Goal: Task Accomplishment & Management: Complete application form

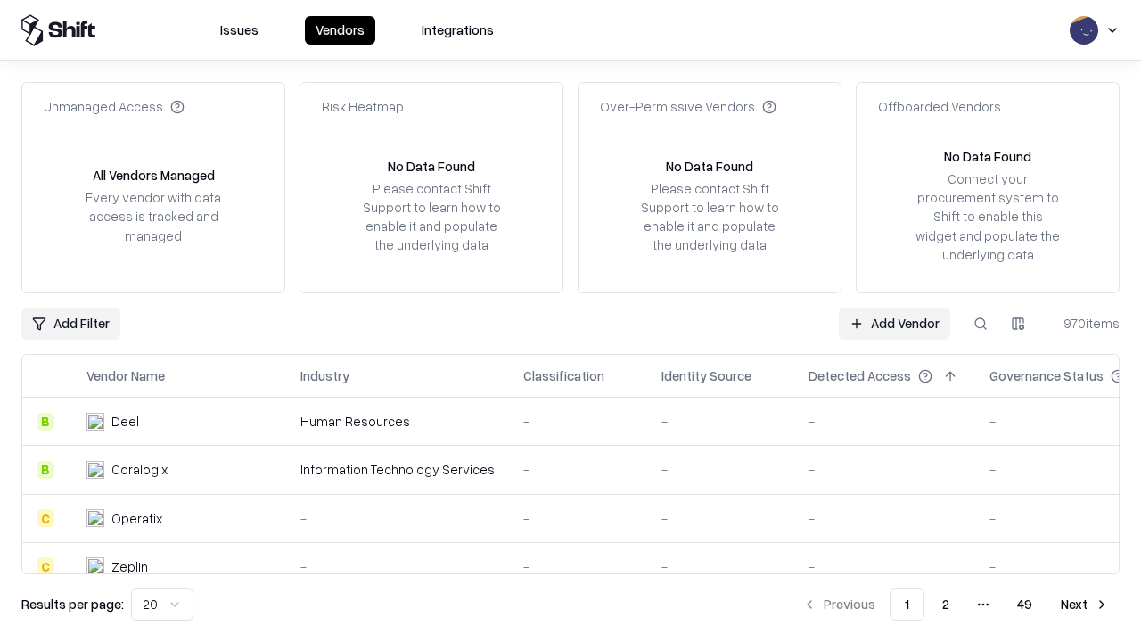
click at [894, 323] on link "Add Vendor" at bounding box center [894, 324] width 111 height 32
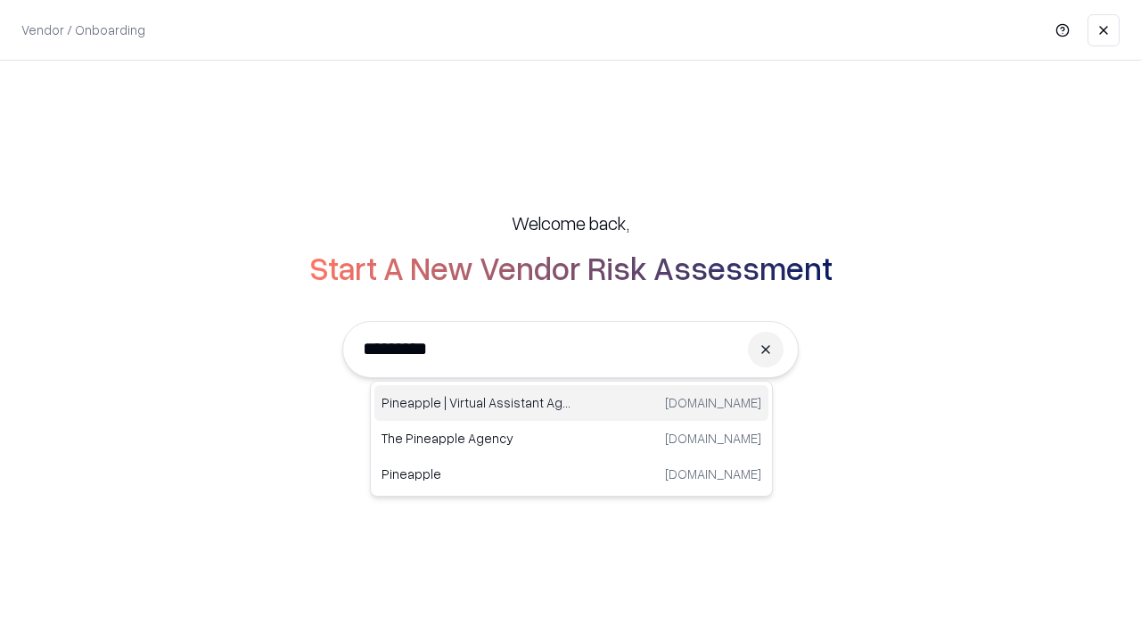
click at [572, 403] on div "Pineapple | Virtual Assistant Agency [DOMAIN_NAME]" at bounding box center [572, 403] width 394 height 36
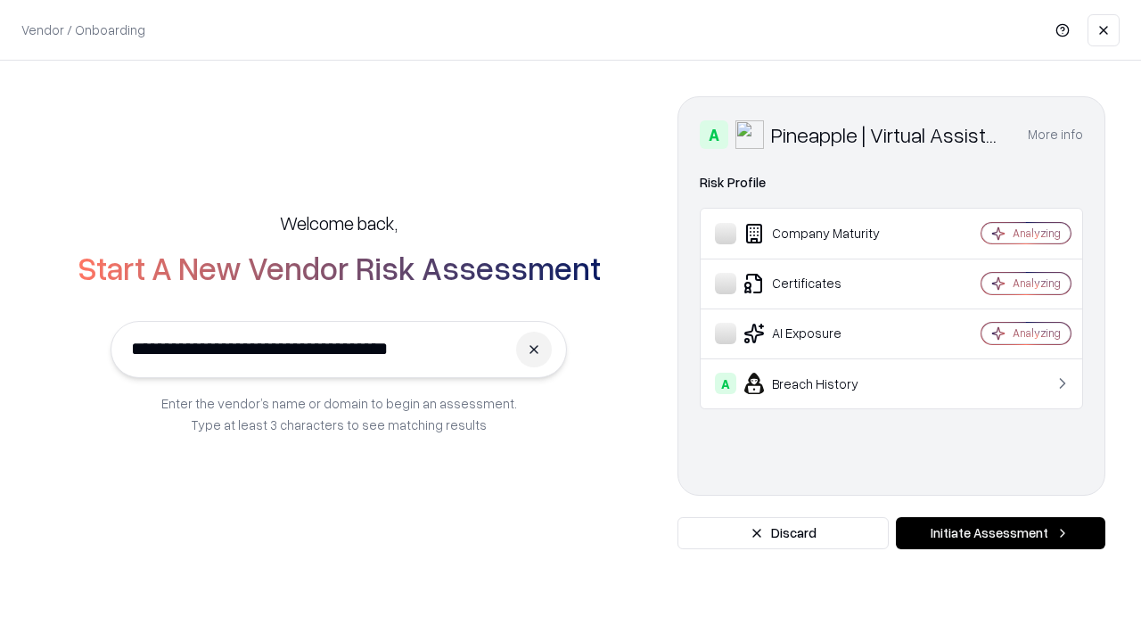
type input "**********"
click at [1001, 533] on button "Initiate Assessment" at bounding box center [1001, 533] width 210 height 32
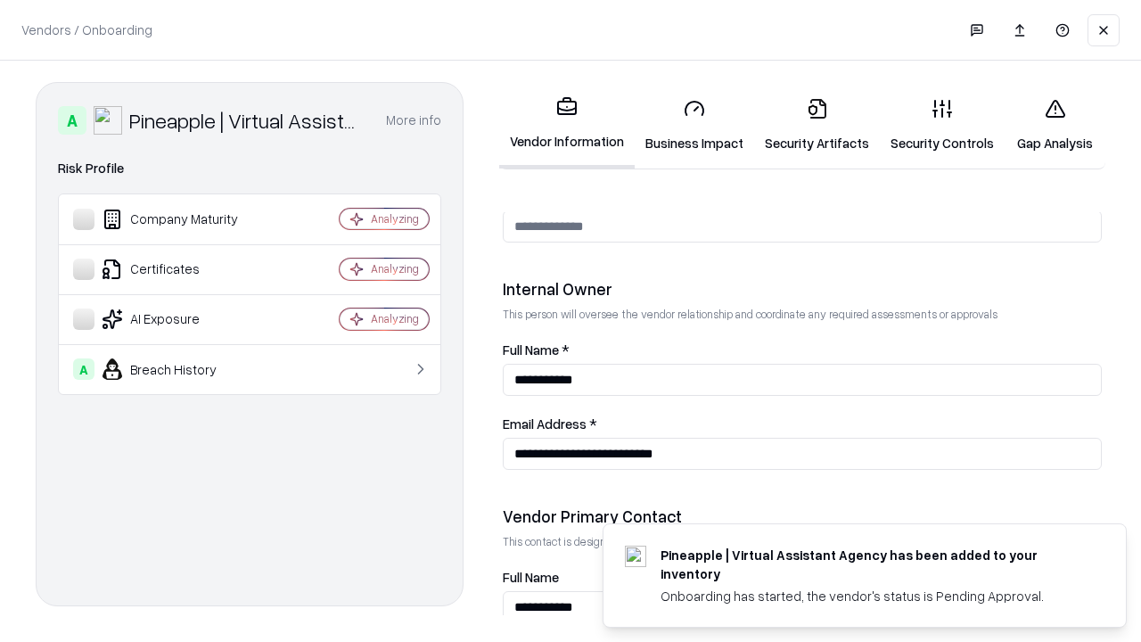
scroll to position [924, 0]
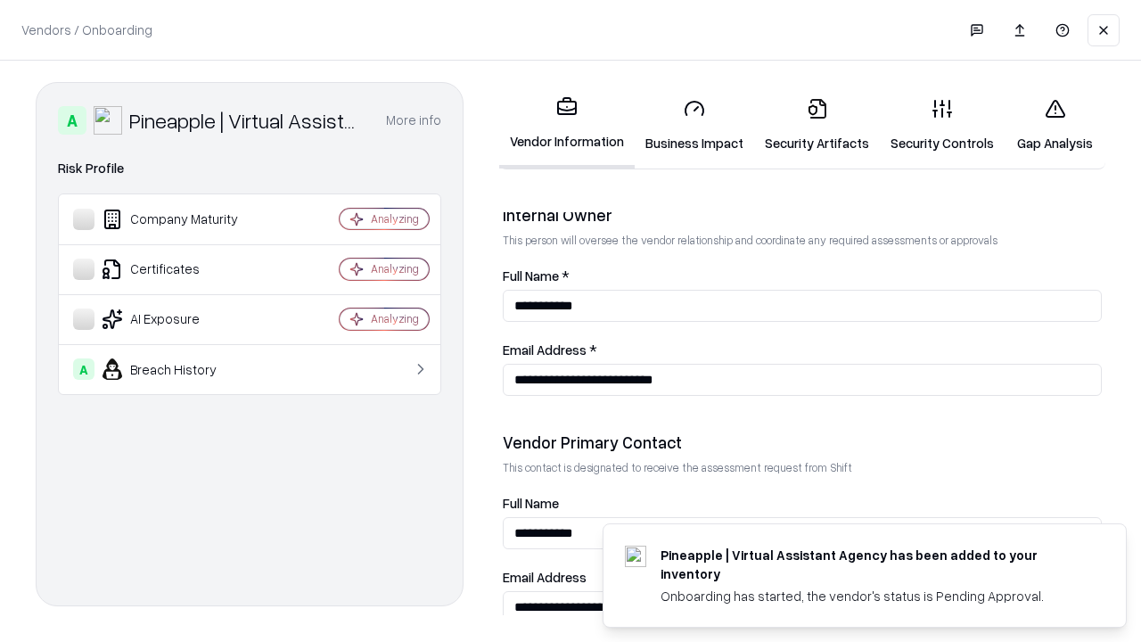
click at [695, 125] on link "Business Impact" at bounding box center [694, 125] width 119 height 83
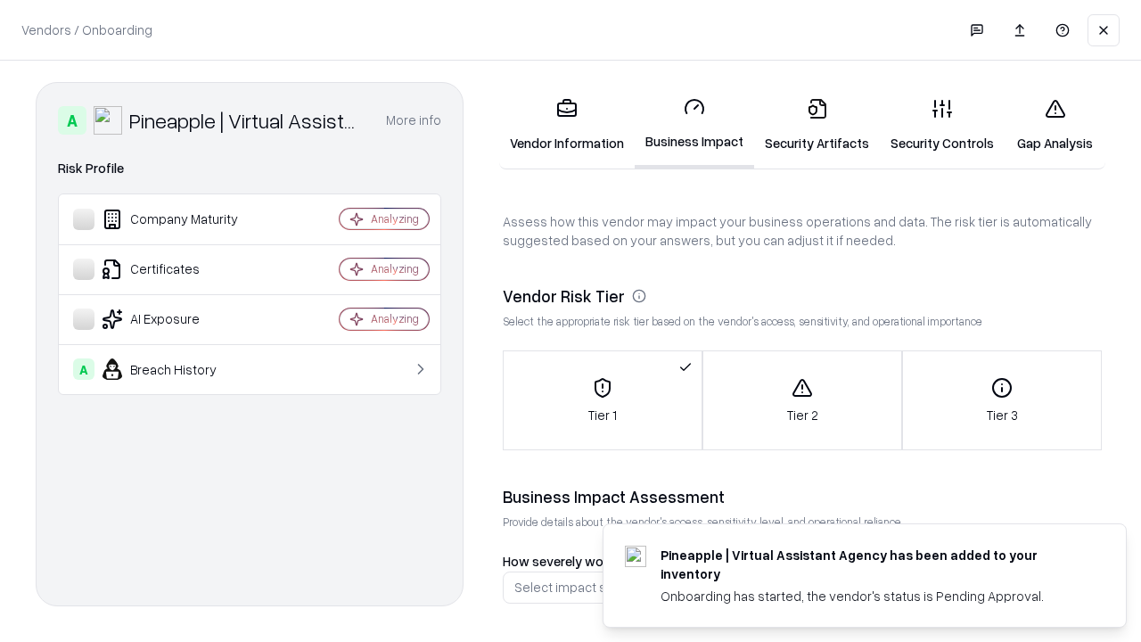
click at [1055, 125] on link "Gap Analysis" at bounding box center [1055, 125] width 101 height 83
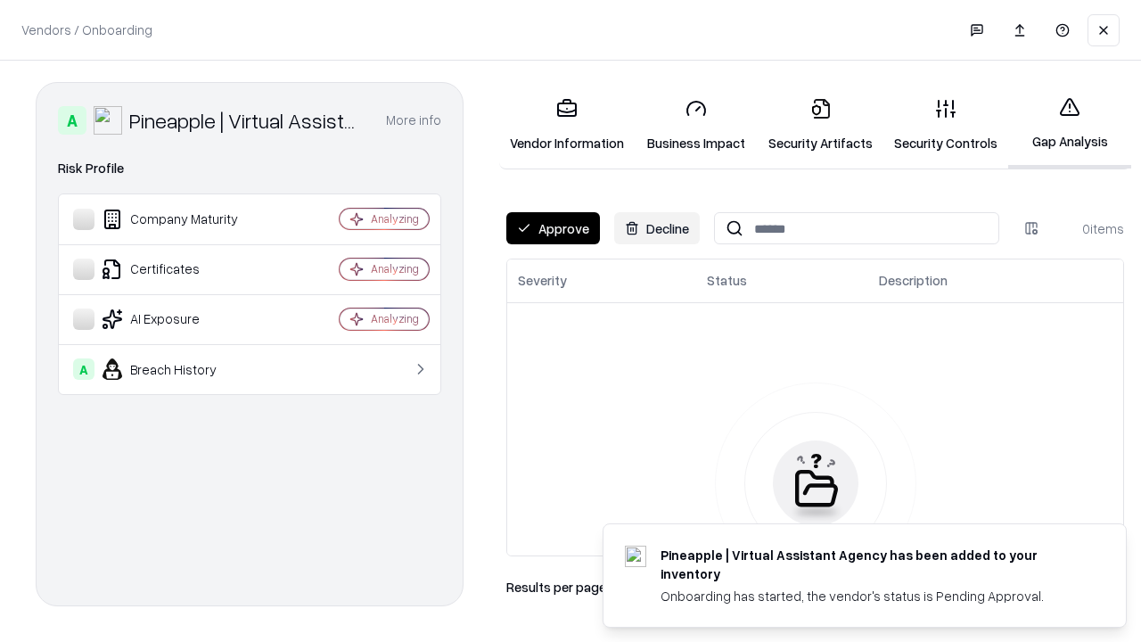
click at [553, 228] on button "Approve" at bounding box center [554, 228] width 94 height 32
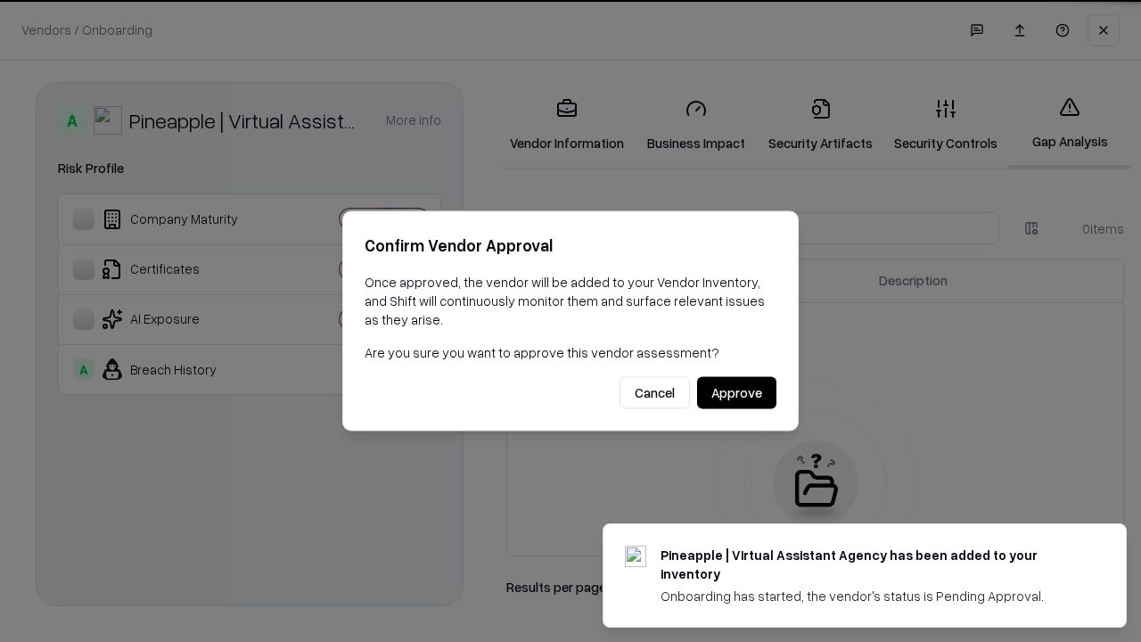
click at [737, 392] on button "Approve" at bounding box center [736, 393] width 79 height 32
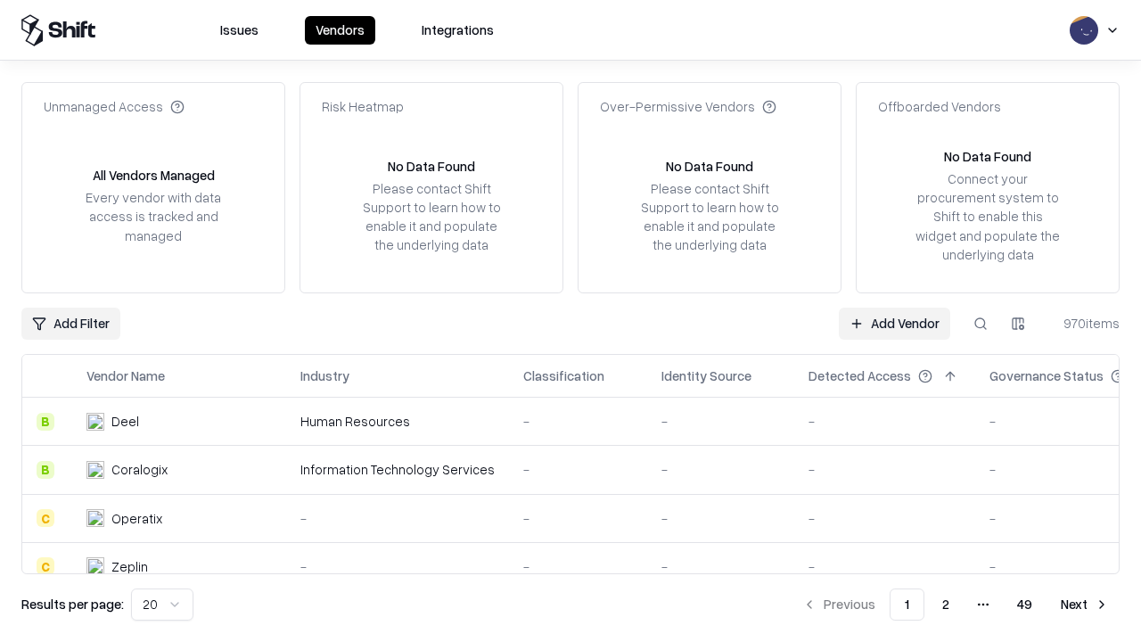
type input "**********"
click at [894, 323] on link "Add Vendor" at bounding box center [894, 324] width 111 height 32
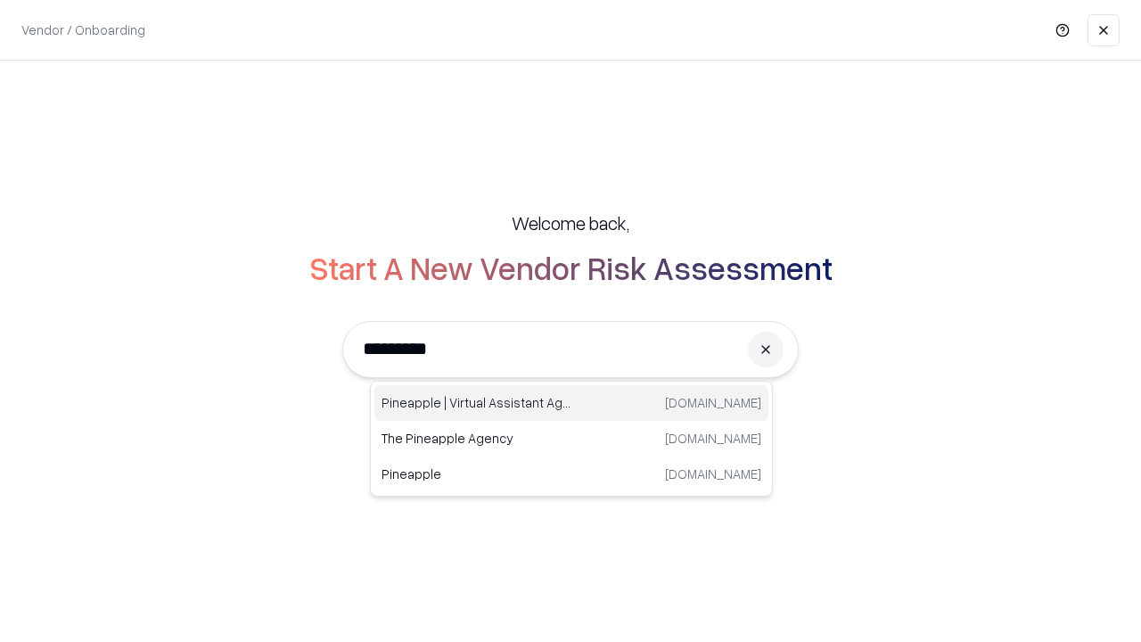
click at [572, 403] on div "Pineapple | Virtual Assistant Agency [DOMAIN_NAME]" at bounding box center [572, 403] width 394 height 36
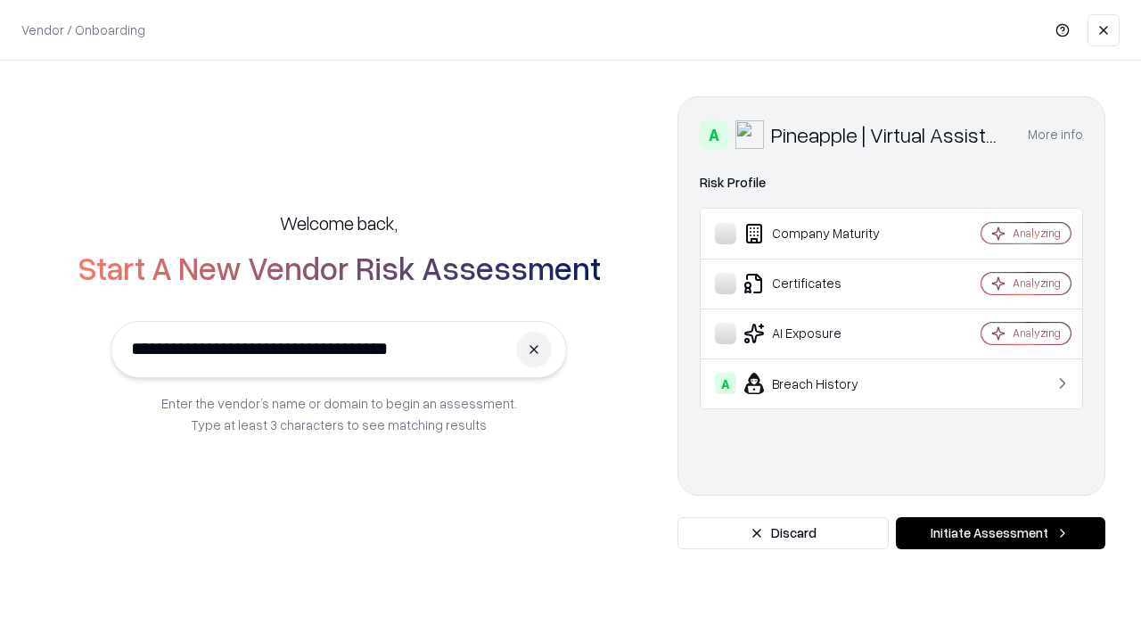
type input "**********"
click at [1001, 533] on button "Initiate Assessment" at bounding box center [1001, 533] width 210 height 32
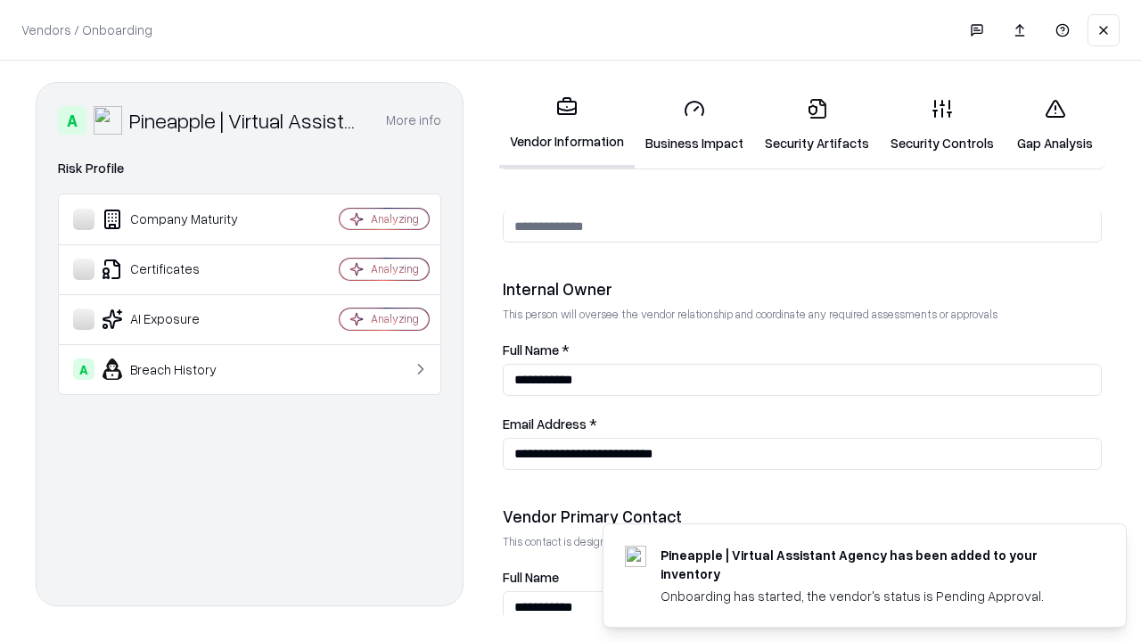
scroll to position [924, 0]
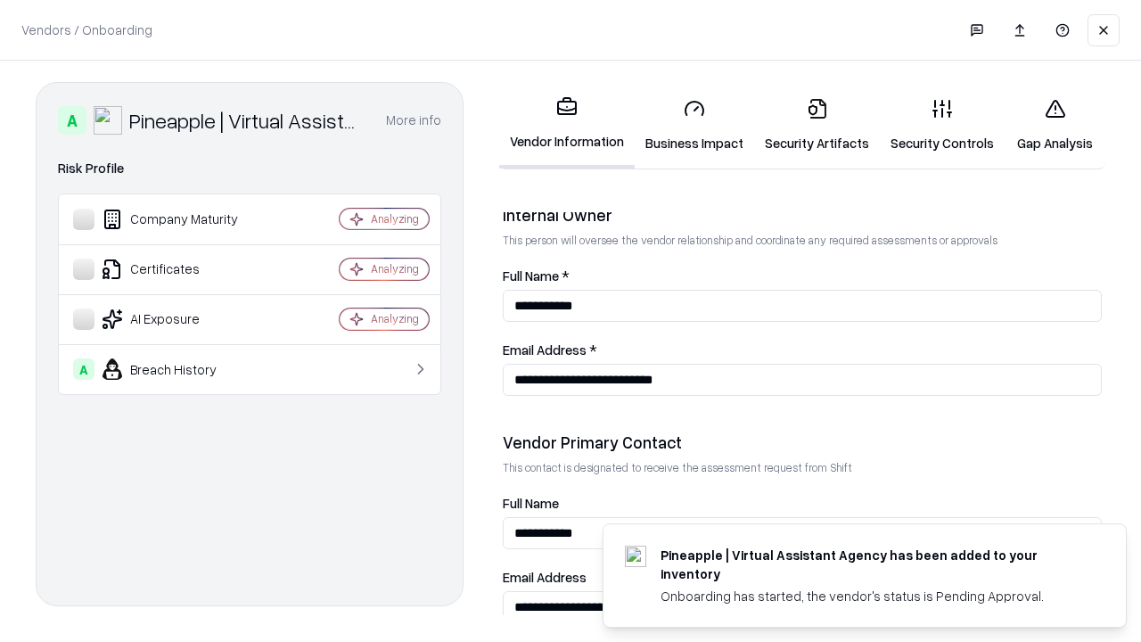
click at [1055, 125] on link "Gap Analysis" at bounding box center [1055, 125] width 101 height 83
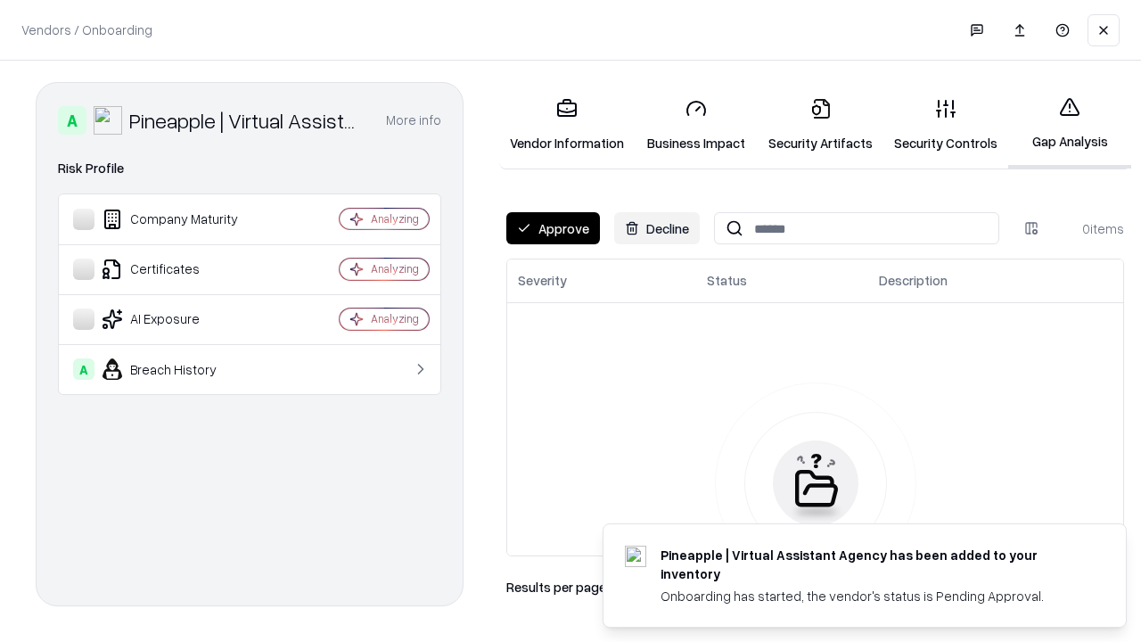
click at [553, 228] on button "Approve" at bounding box center [554, 228] width 94 height 32
